Goal: Information Seeking & Learning: Learn about a topic

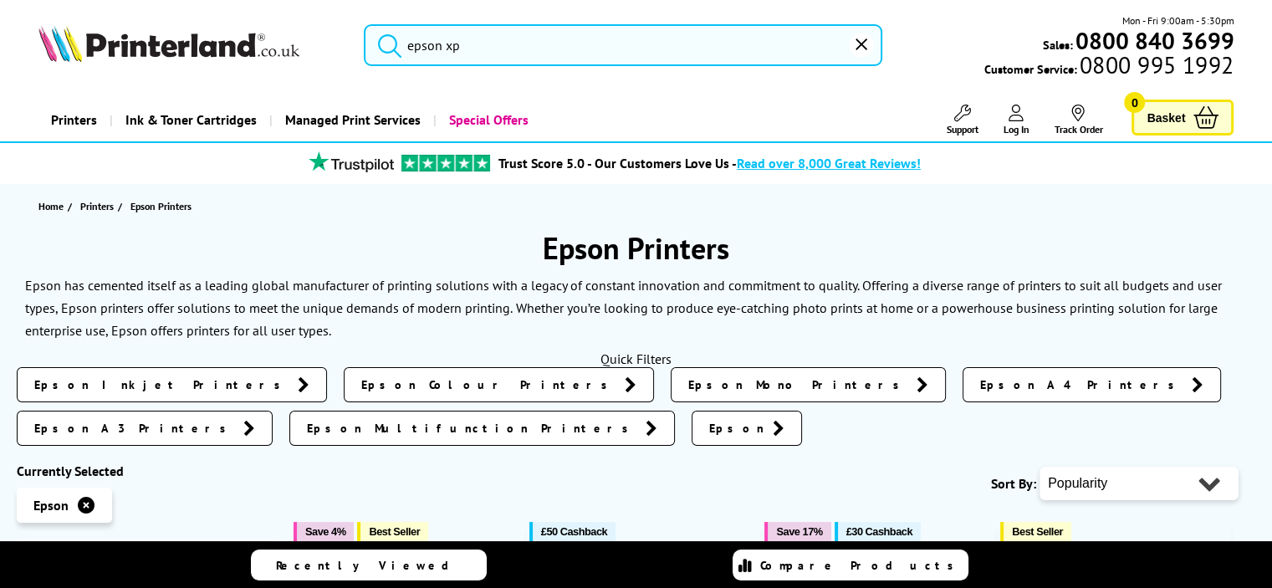
type input "epson x"
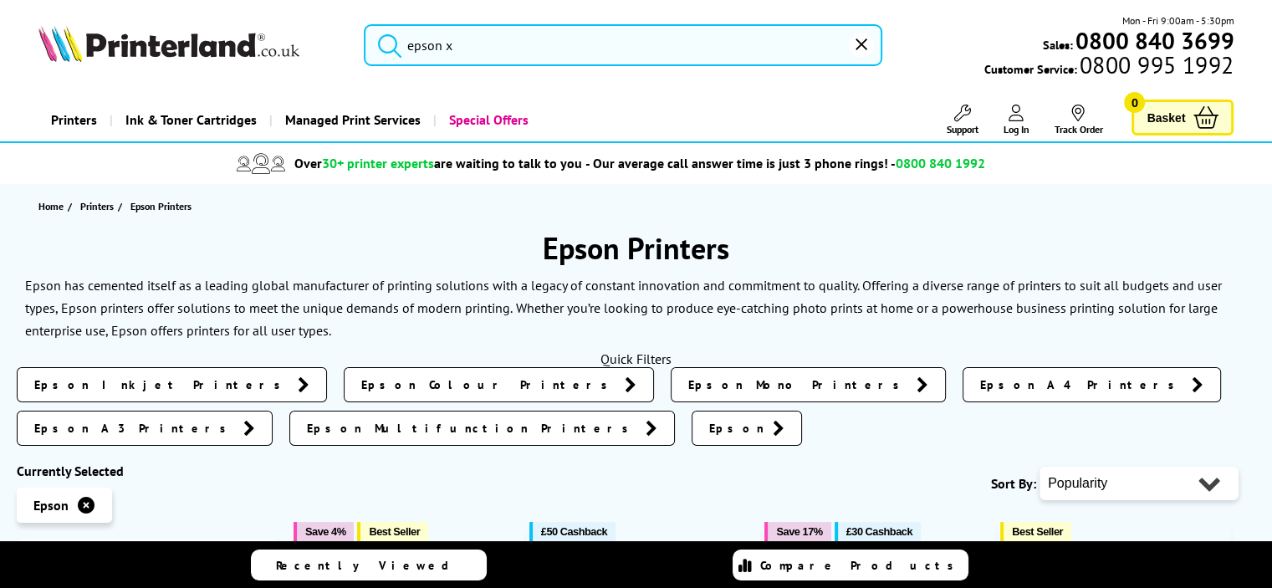
type input "epson"
type input "epso"
type input "eps"
